Goal: Find specific page/section: Find specific page/section

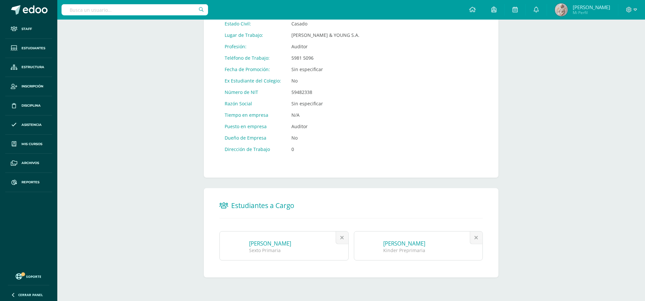
click at [168, 7] on input "text" at bounding box center [135, 9] width 147 height 11
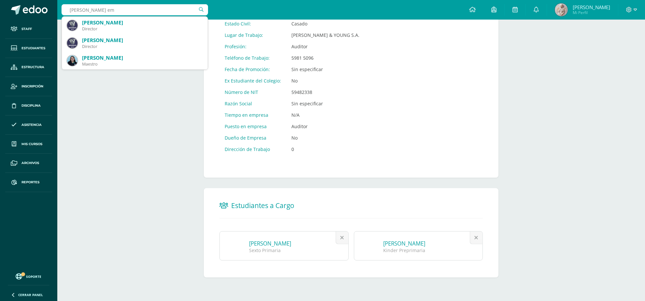
type input "[PERSON_NAME]"
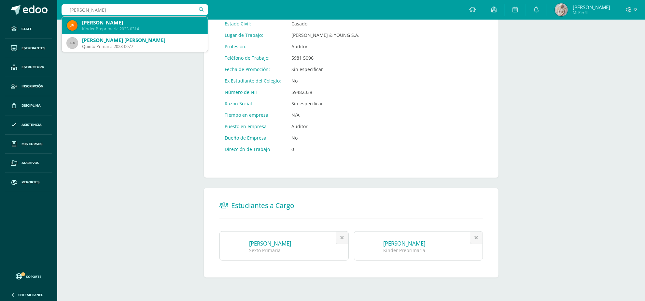
click at [135, 26] on div "Kinder Preprimaria 2023-0314" at bounding box center [142, 29] width 121 height 6
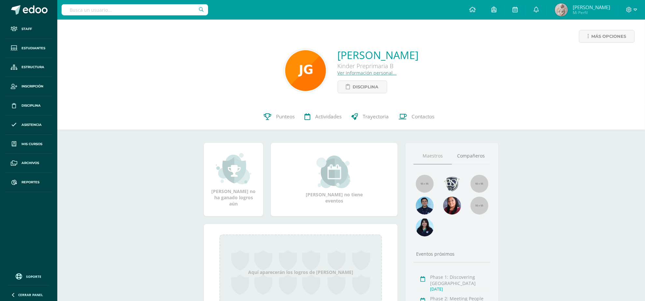
click at [359, 76] on link "Ver información personal..." at bounding box center [367, 73] width 59 height 6
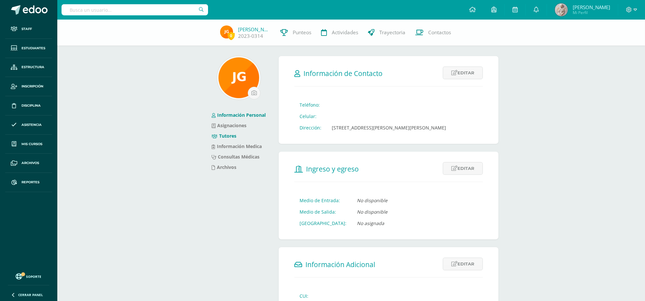
click at [221, 137] on link "Tutores" at bounding box center [224, 136] width 25 height 6
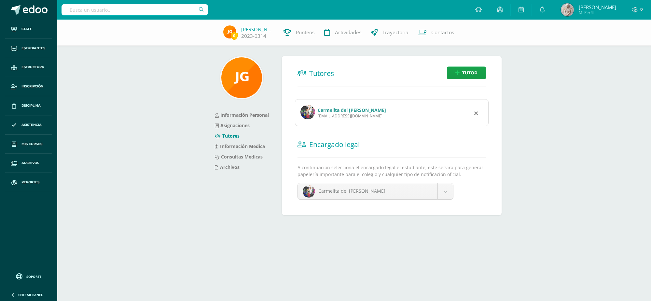
click at [341, 109] on link "Carmelita del Rosario Girón Bauer" at bounding box center [352, 110] width 68 height 6
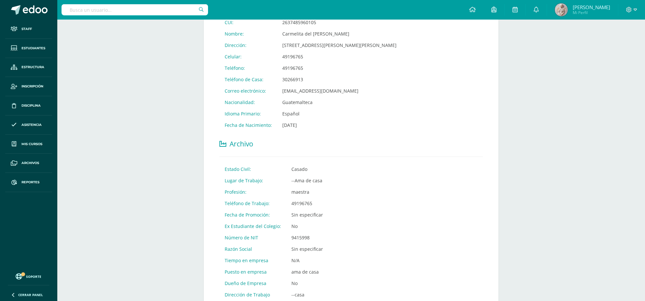
scroll to position [153, 0]
